Goal: Transaction & Acquisition: Obtain resource

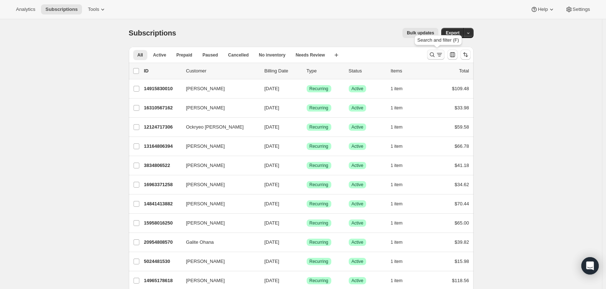
click at [434, 54] on icon "Search and filter results" at bounding box center [431, 54] width 7 height 7
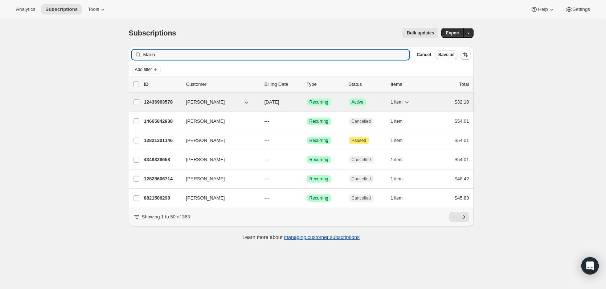
type input "Mario"
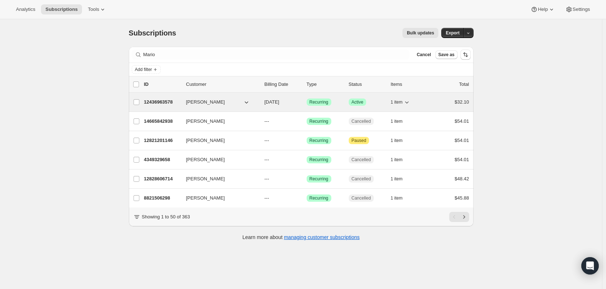
click at [206, 103] on span "Mario Licursi" at bounding box center [205, 102] width 39 height 7
click at [194, 100] on span "Mario Licursi" at bounding box center [205, 102] width 39 height 7
click at [165, 103] on p "12436963578" at bounding box center [162, 102] width 36 height 7
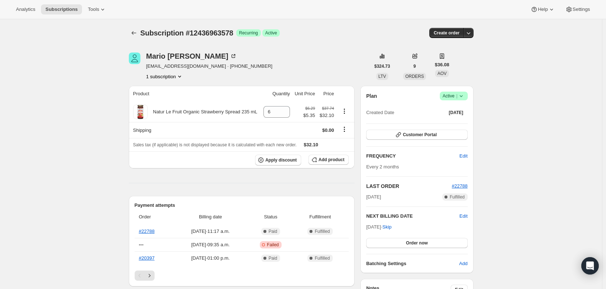
click at [206, 66] on span "mariol@b2b2c.ca · +15142983644" at bounding box center [209, 66] width 126 height 7
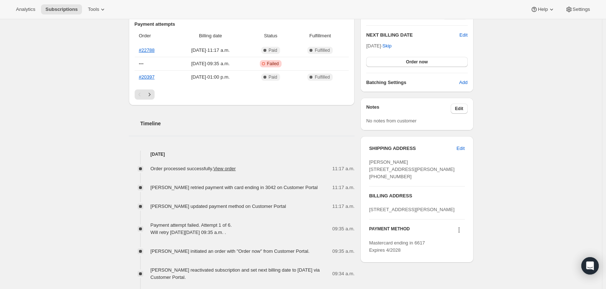
scroll to position [218, 0]
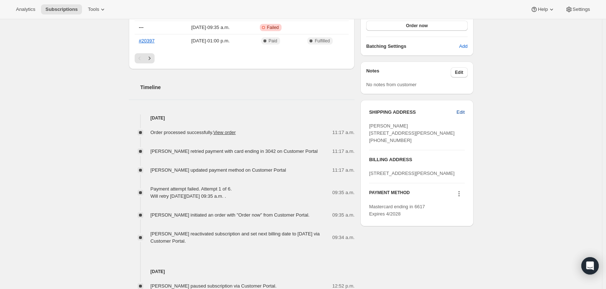
click at [462, 111] on span "Edit" at bounding box center [460, 112] width 8 height 7
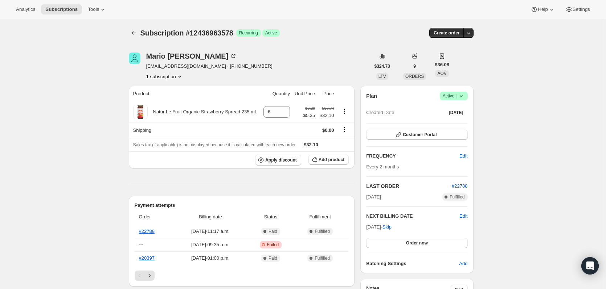
select select "QC"
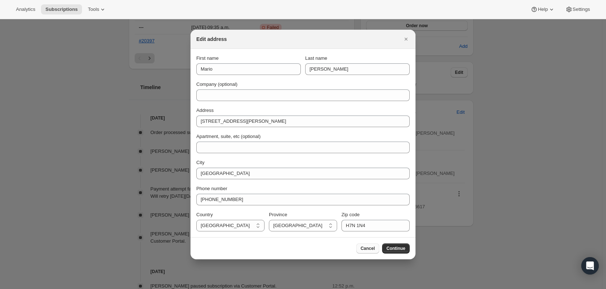
click at [369, 249] on span "Cancel" at bounding box center [368, 249] width 14 height 6
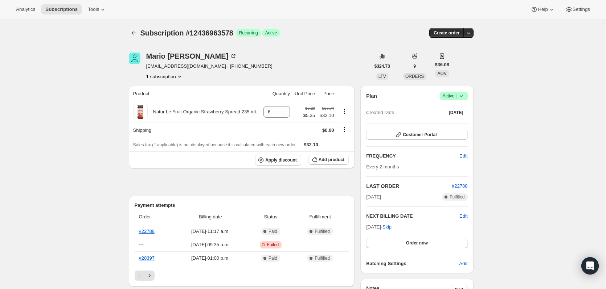
click at [179, 75] on icon "Product actions" at bounding box center [179, 76] width 7 height 7
click at [277, 61] on div "Mario Licursi mariol@b2b2c.ca · +15142983644 1 subscription" at bounding box center [249, 67] width 241 height 28
click at [230, 54] on icon at bounding box center [233, 56] width 7 height 7
click at [137, 33] on icon "Subscriptions" at bounding box center [133, 32] width 7 height 7
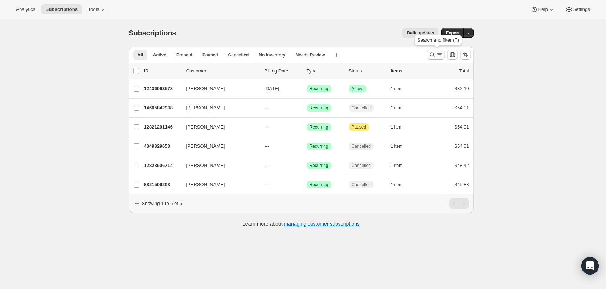
click at [432, 57] on icon "Search and filter results" at bounding box center [431, 54] width 7 height 7
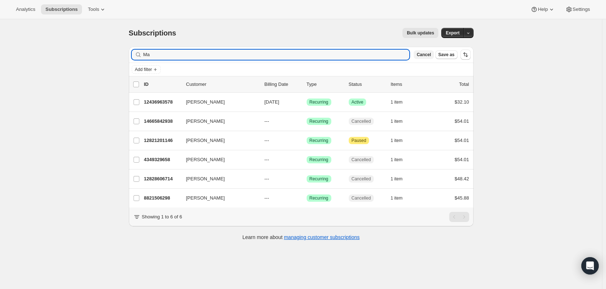
type input "M"
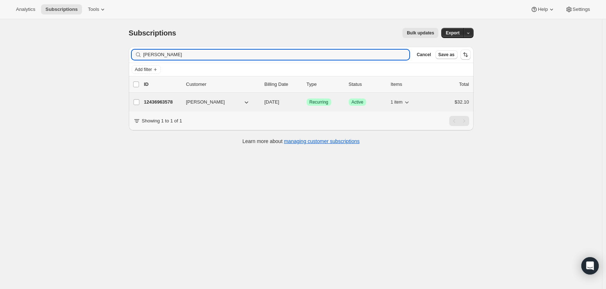
type input "licursi"
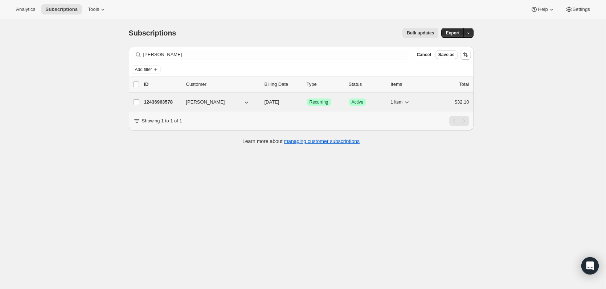
click at [198, 102] on span "Mario Licursi" at bounding box center [205, 102] width 39 height 7
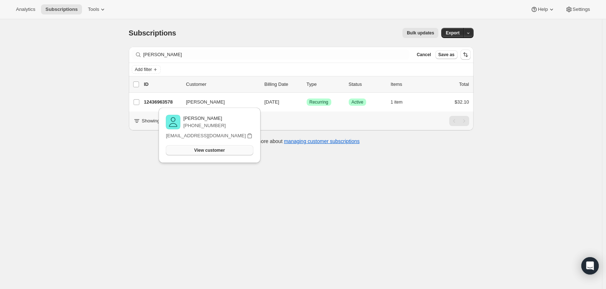
click at [239, 149] on button "View customer" at bounding box center [209, 150] width 87 height 10
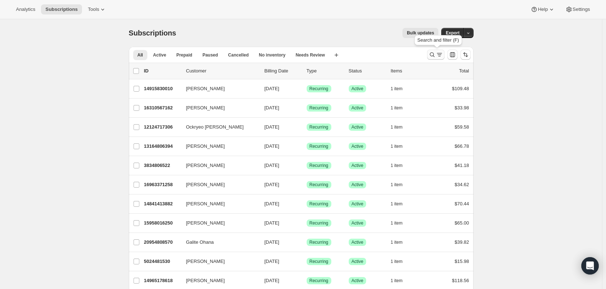
click at [434, 54] on icon "Search and filter results" at bounding box center [431, 54] width 7 height 7
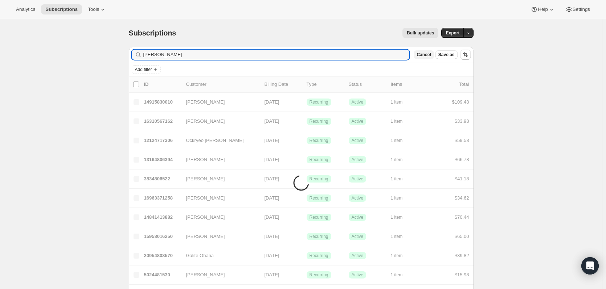
type input "licursi"
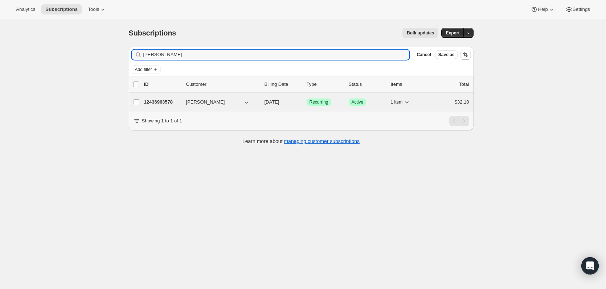
click at [159, 102] on p "12436963578" at bounding box center [162, 102] width 36 height 7
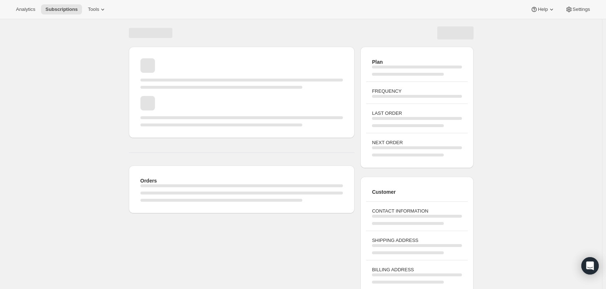
click at [543, 110] on div "Orders Plan FREQUENCY LAST ORDER NEXT ORDER Customer CONTACT INFORMATION SHIPPI…" at bounding box center [301, 173] width 602 height 309
click at [70, 8] on span "Subscriptions" at bounding box center [61, 10] width 32 height 6
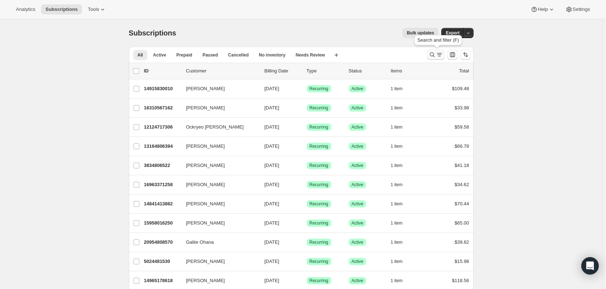
click at [434, 55] on icon "Search and filter results" at bounding box center [431, 54] width 7 height 7
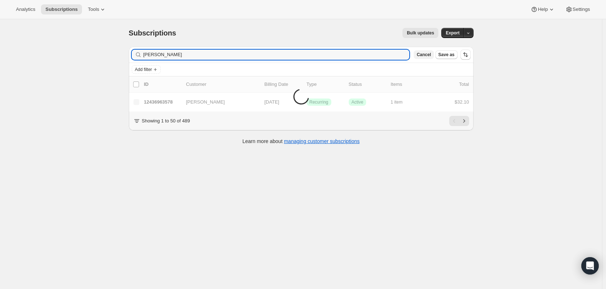
type input "licursi"
click at [468, 125] on icon "Next" at bounding box center [463, 121] width 7 height 7
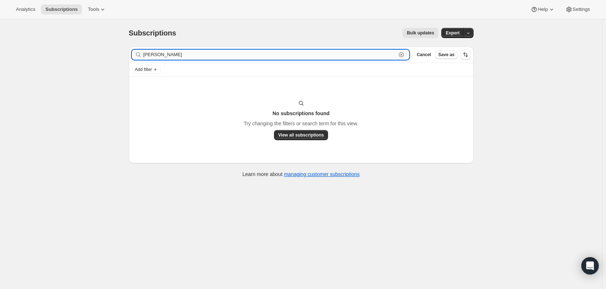
click at [182, 56] on input "licursi" at bounding box center [269, 55] width 253 height 10
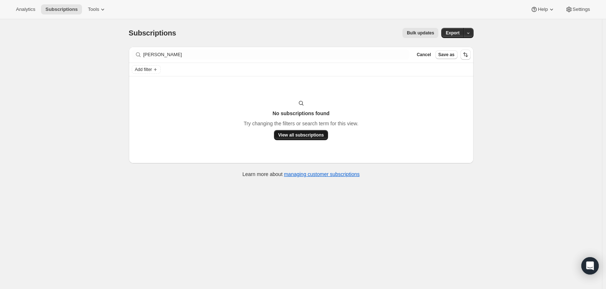
click at [293, 136] on span "View all subscriptions" at bounding box center [301, 135] width 46 height 6
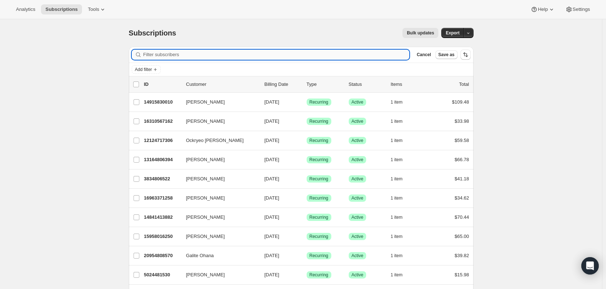
click at [165, 56] on input "Filter subscribers" at bounding box center [276, 55] width 266 height 10
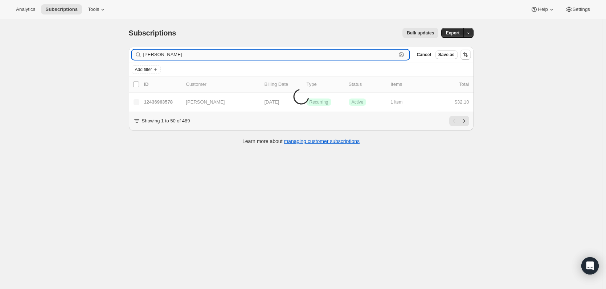
type input "licursi"
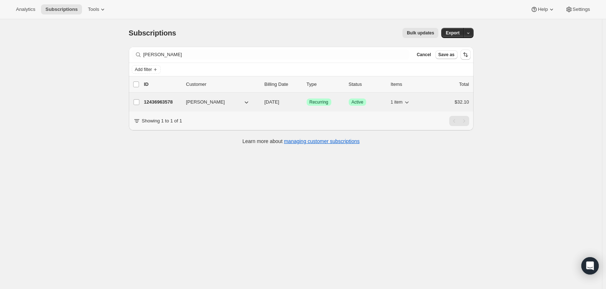
click at [163, 101] on p "12436963578" at bounding box center [162, 102] width 36 height 7
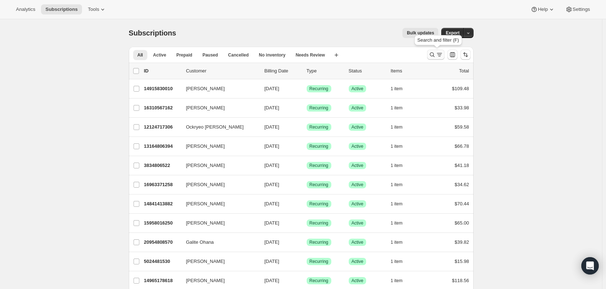
click at [442, 54] on icon "Search and filter results" at bounding box center [439, 54] width 7 height 7
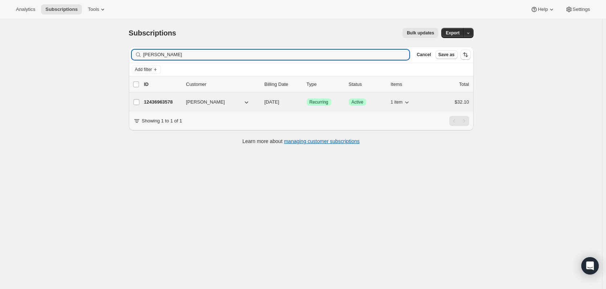
type input "licursi"
click at [165, 102] on p "12436963578" at bounding box center [162, 102] width 36 height 7
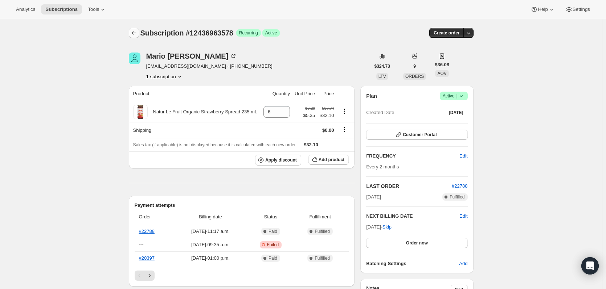
click at [133, 31] on icon "Subscriptions" at bounding box center [133, 32] width 7 height 7
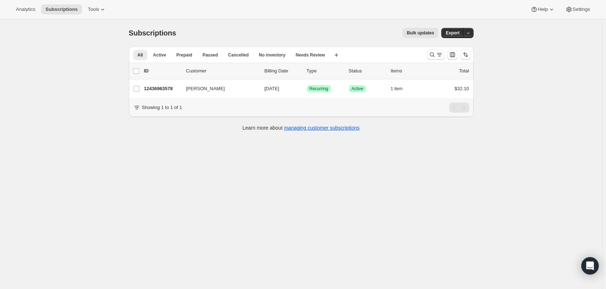
click at [430, 31] on span "Bulk updates" at bounding box center [420, 33] width 27 height 6
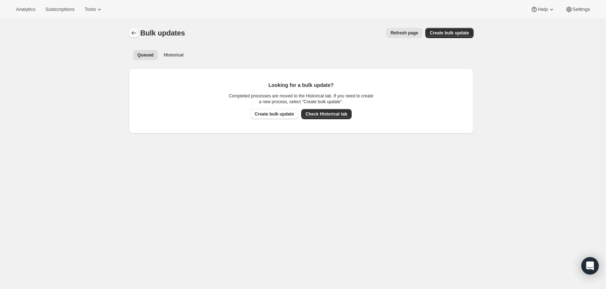
click at [136, 32] on icon "Bulk updates" at bounding box center [133, 32] width 7 height 7
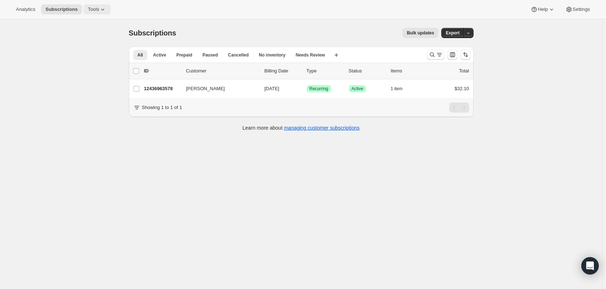
click at [94, 12] on span "Tools" at bounding box center [93, 10] width 11 height 6
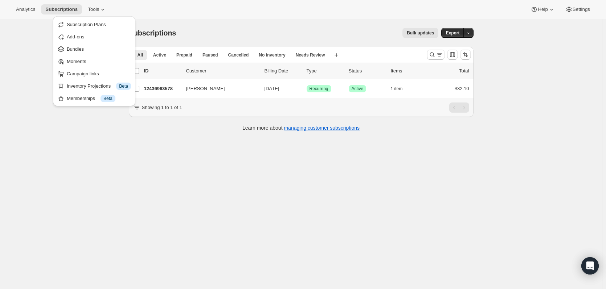
drag, startPoint x: 177, startPoint y: 180, endPoint x: 182, endPoint y: 183, distance: 5.7
click at [178, 181] on div "Subscriptions. This page is ready Subscriptions Bulk updates More actions Bulk …" at bounding box center [301, 163] width 602 height 289
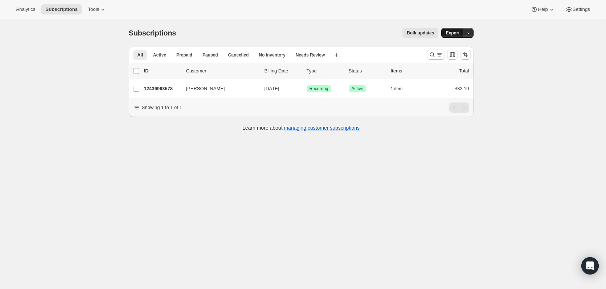
click at [454, 35] on span "Export" at bounding box center [452, 33] width 14 height 6
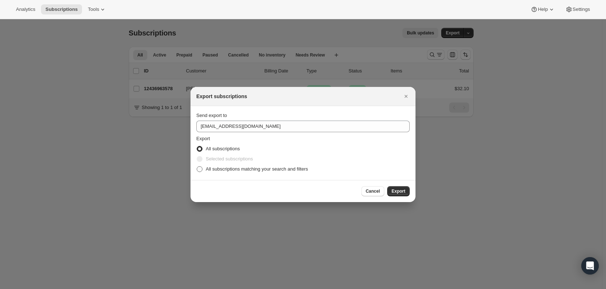
click at [243, 169] on span "All subscriptions matching your search and filters" at bounding box center [257, 168] width 102 height 5
click at [197, 167] on input "All subscriptions matching your search and filters" at bounding box center [197, 166] width 0 height 0
radio input "true"
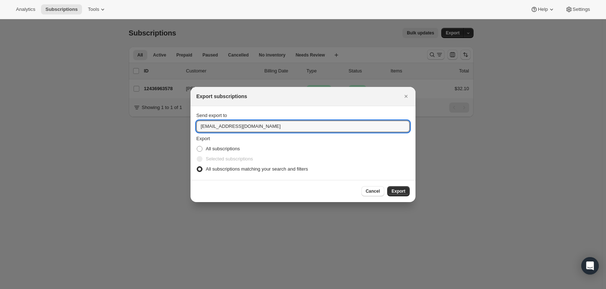
drag, startPoint x: 207, startPoint y: 126, endPoint x: 196, endPoint y: 129, distance: 11.2
click at [196, 126] on section "Send export to csr@bioforce.ca Export All subscriptions Selected subscriptions …" at bounding box center [302, 143] width 225 height 74
type input "coriani@bioforce.ca"
click at [400, 192] on span "Export" at bounding box center [398, 192] width 14 height 6
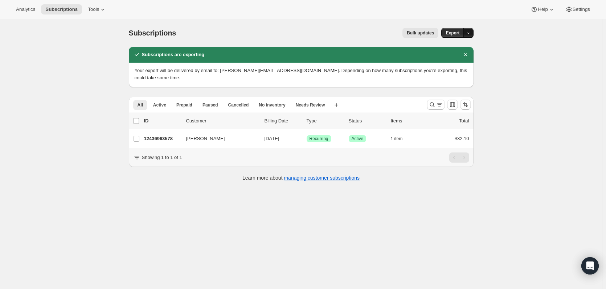
click at [470, 33] on icon "button" at bounding box center [468, 33] width 5 height 5
click at [499, 61] on div "Subscriptions. This page is ready Subscriptions Bulk updates More actions Bulk …" at bounding box center [301, 163] width 602 height 289
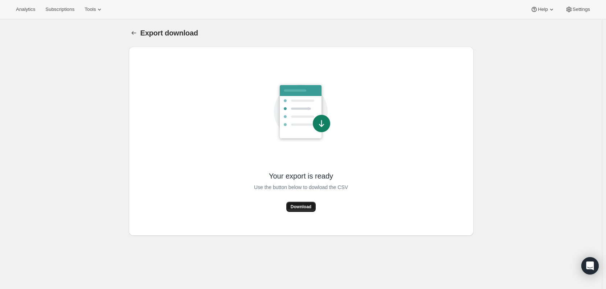
click at [305, 203] on button "Download" at bounding box center [300, 207] width 29 height 10
